Goal: Task Accomplishment & Management: Manage account settings

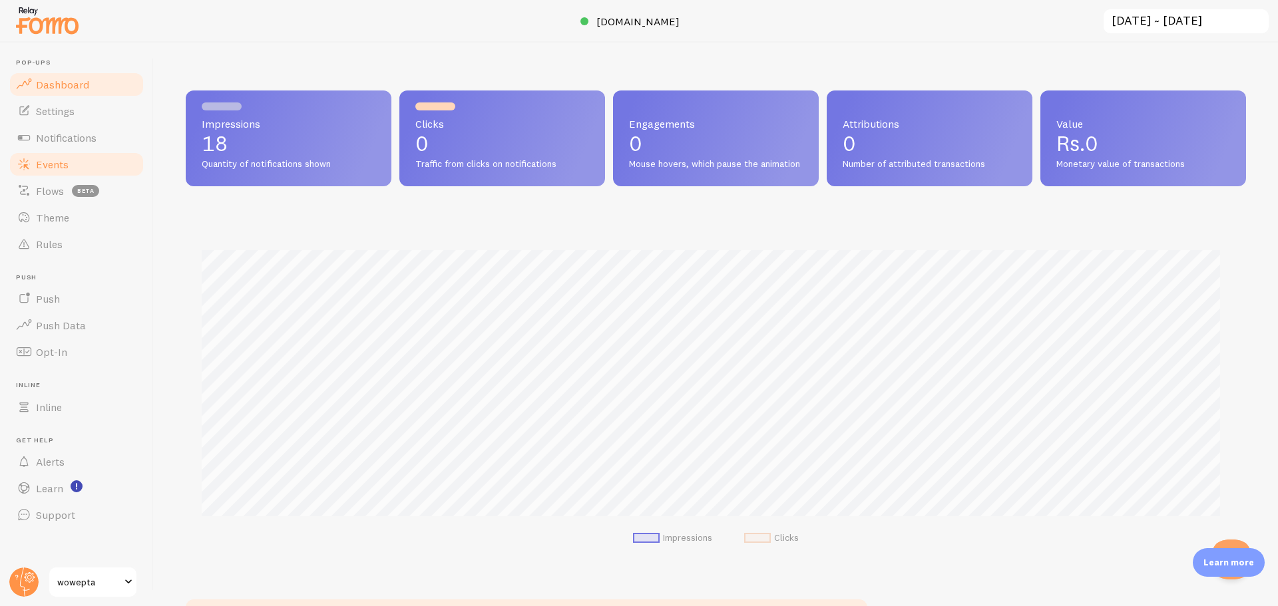
click at [65, 164] on span "Events" at bounding box center [52, 164] width 33 height 13
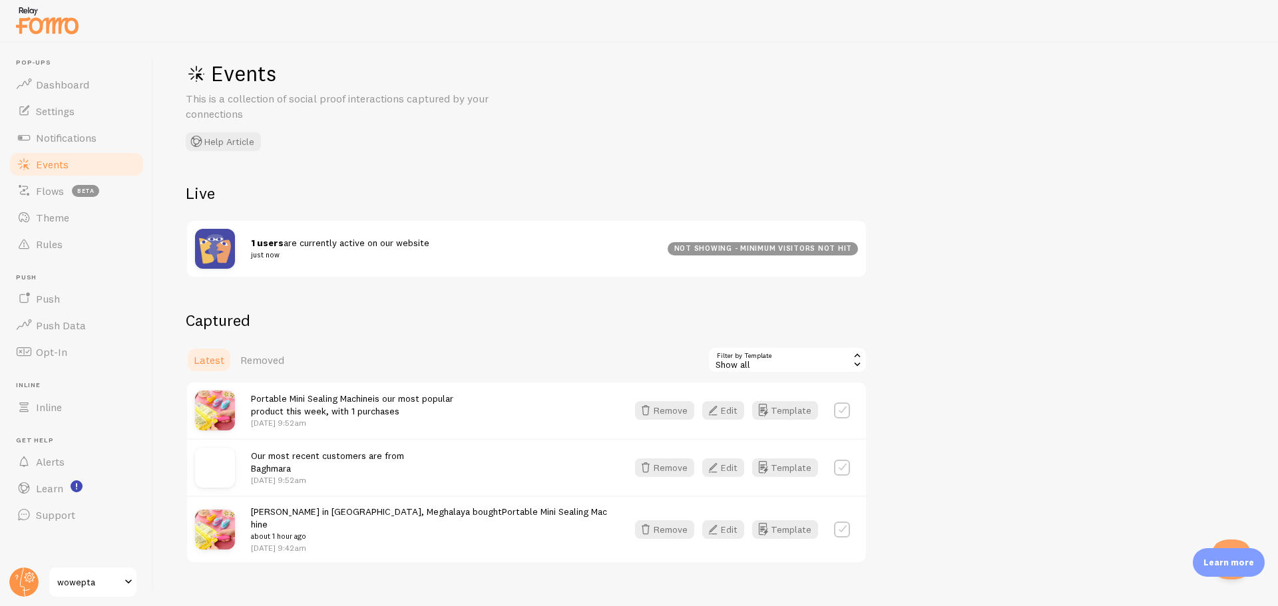
scroll to position [27, 0]
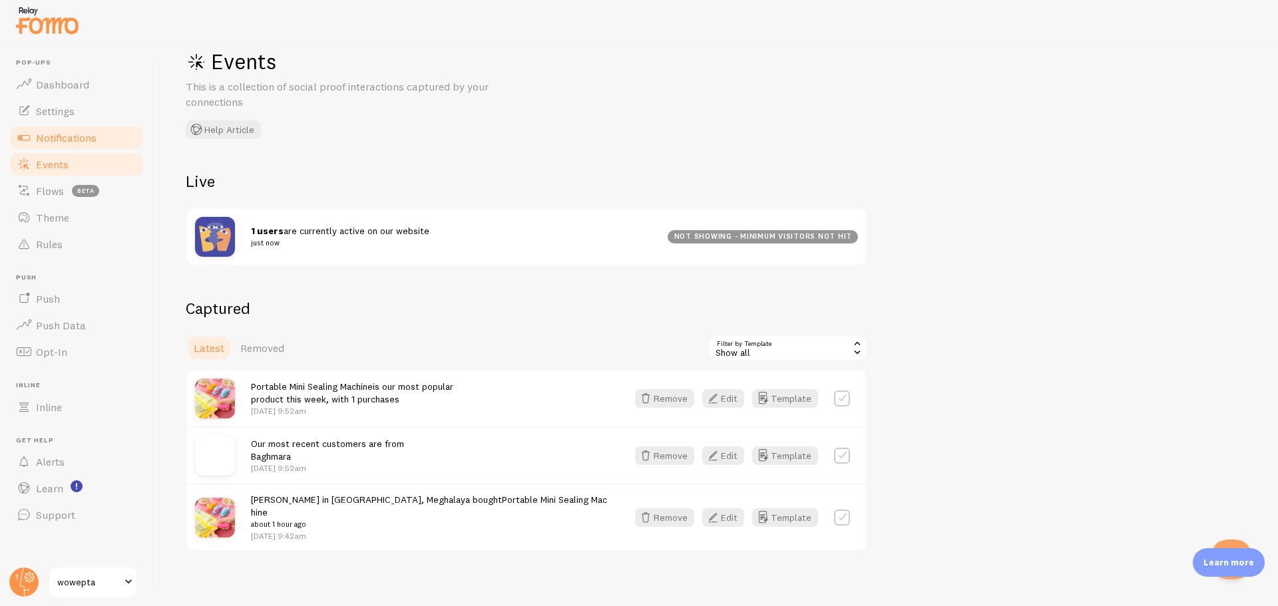
click at [101, 133] on link "Notifications" at bounding box center [76, 137] width 137 height 27
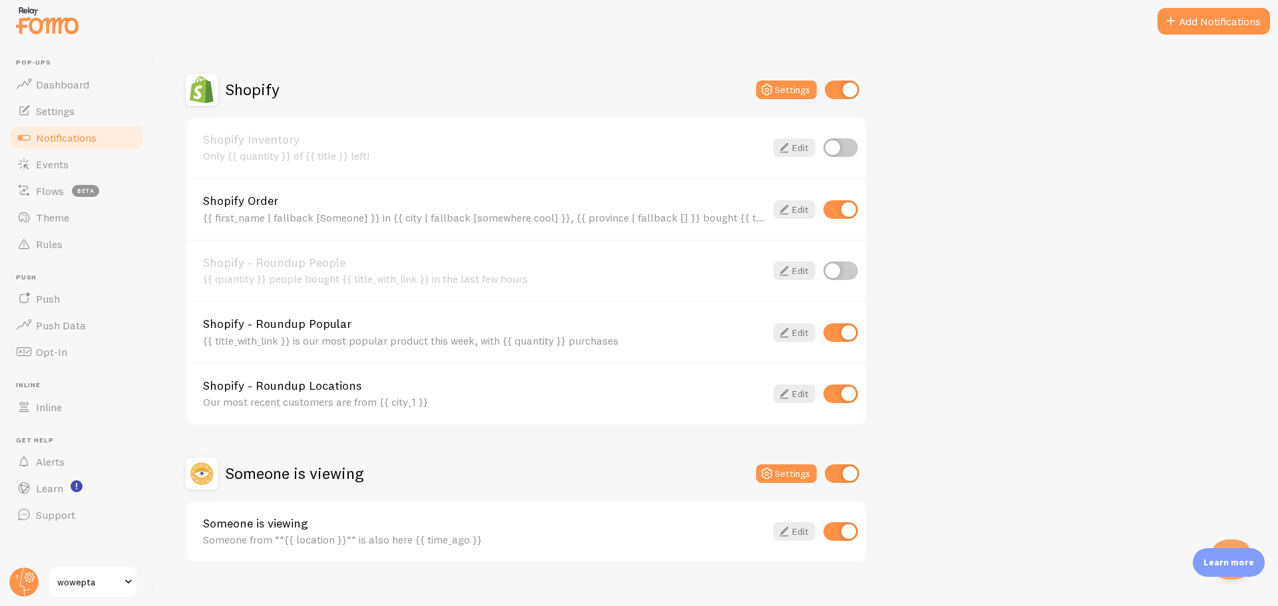
scroll to position [448, 0]
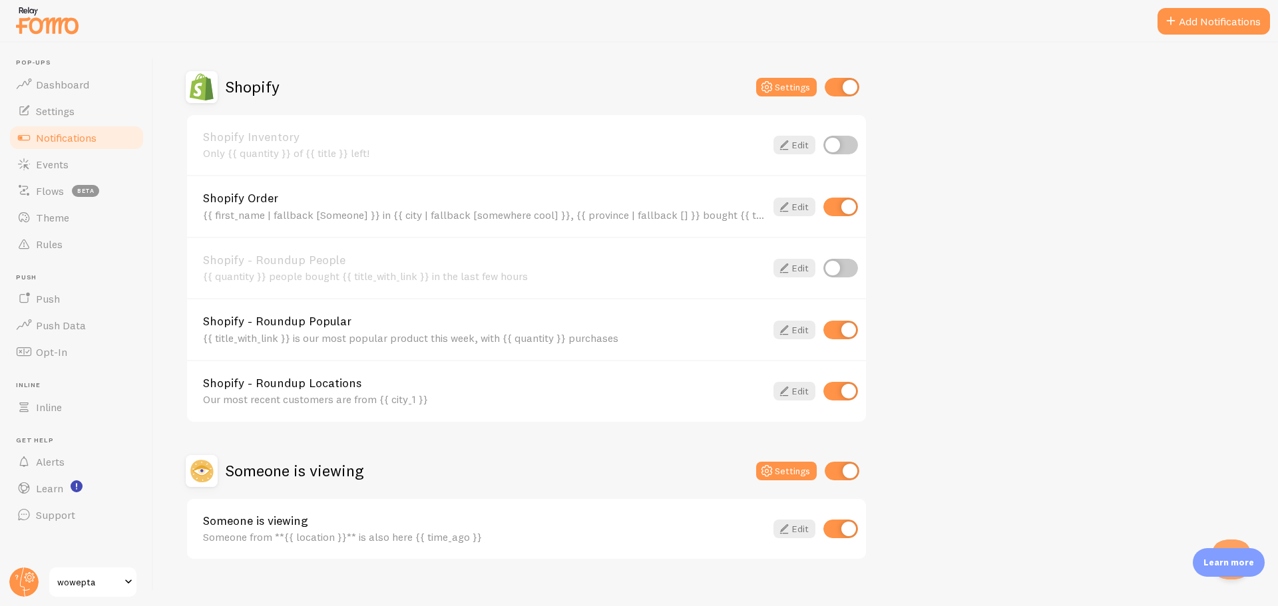
click at [839, 335] on input "checkbox" at bounding box center [840, 330] width 35 height 19
checkbox input "false"
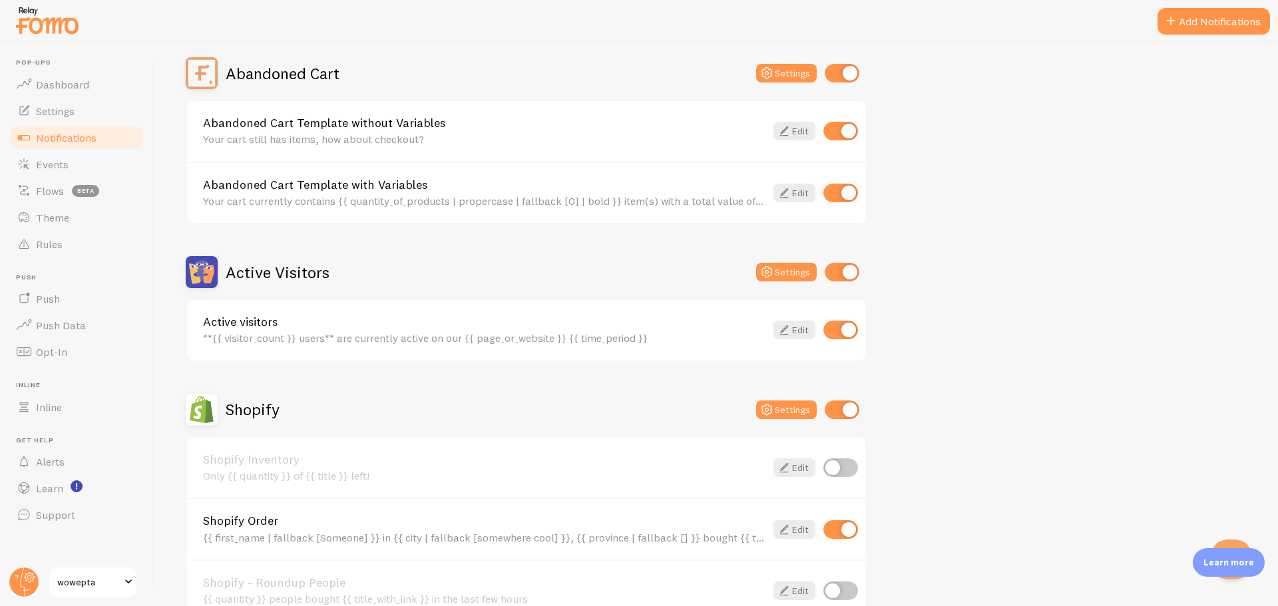
scroll to position [0, 0]
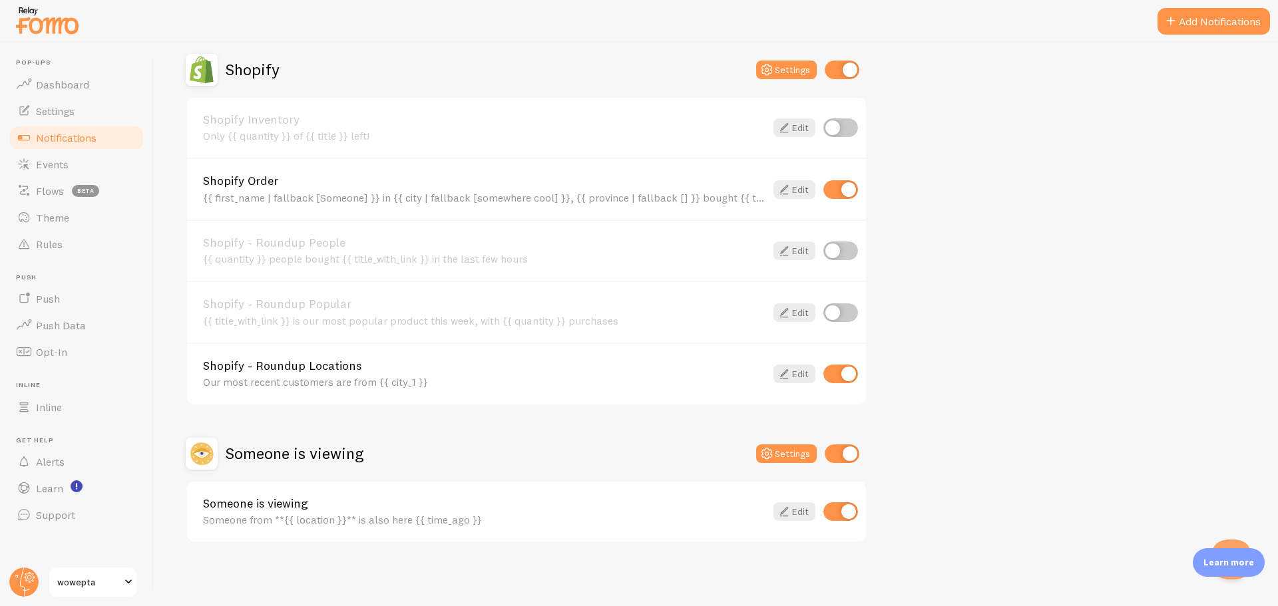
scroll to position [466, 0]
click at [83, 165] on link "Events" at bounding box center [76, 164] width 137 height 27
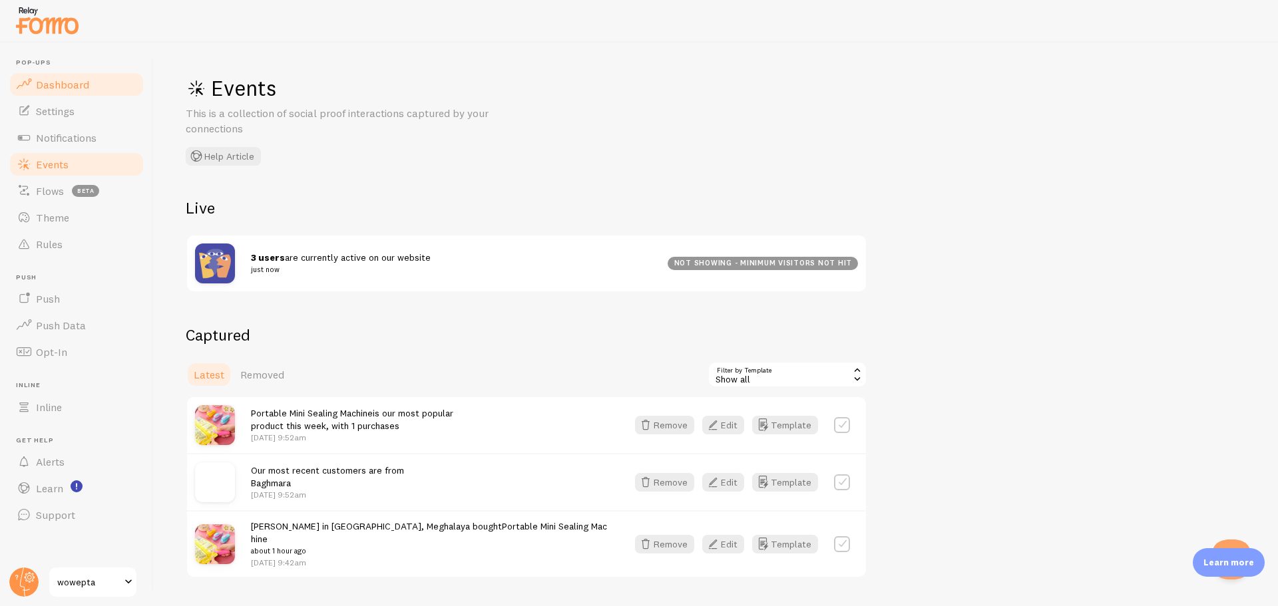
click at [77, 85] on span "Dashboard" at bounding box center [62, 84] width 53 height 13
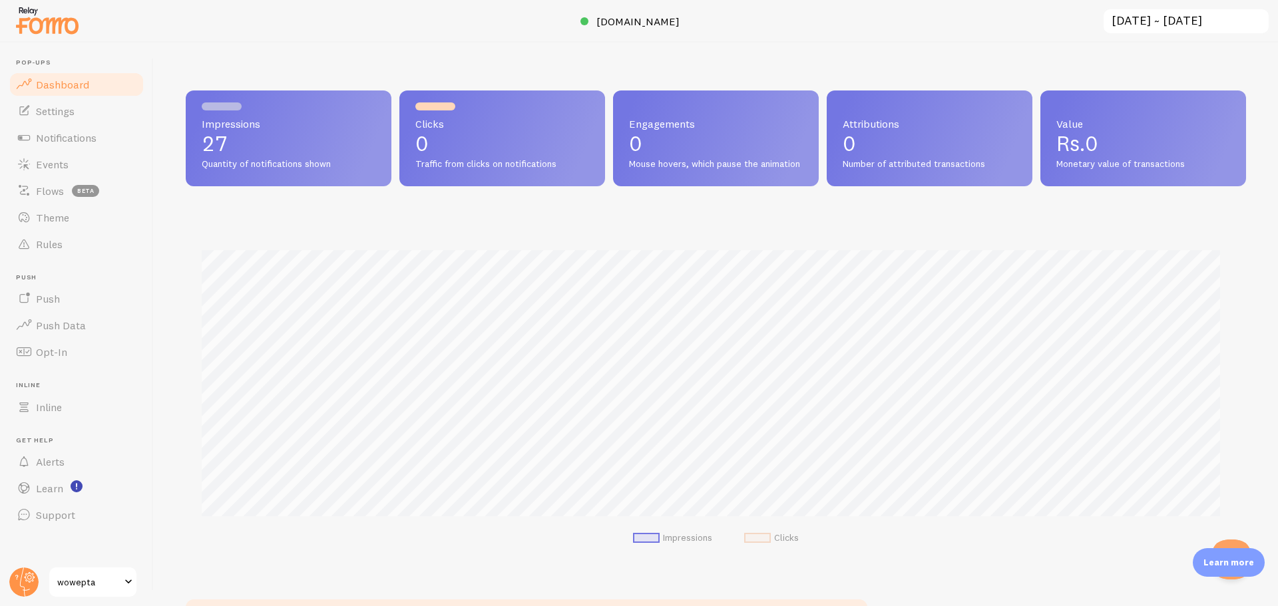
scroll to position [349, 1050]
